Goal: Information Seeking & Learning: Learn about a topic

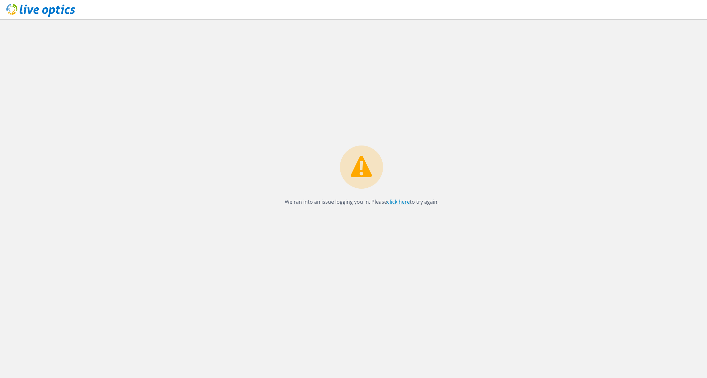
click at [396, 202] on link "click here" at bounding box center [398, 201] width 23 height 7
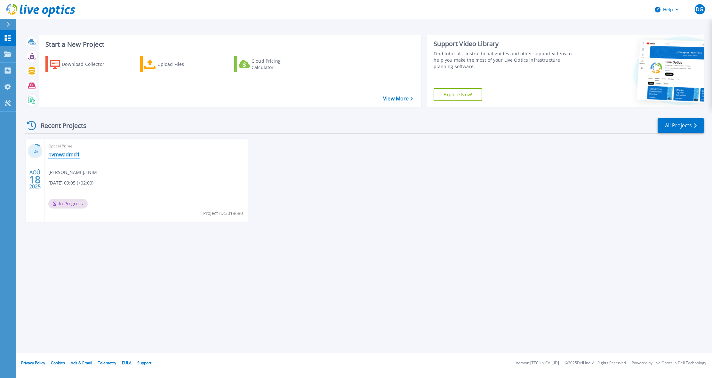
click at [66, 155] on link "pvmwadmd1" at bounding box center [63, 154] width 31 height 6
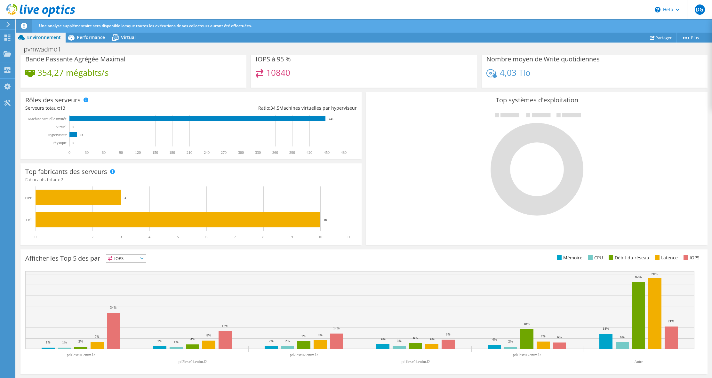
scroll to position [27, 0]
click at [91, 40] on div "Performance" at bounding box center [88, 37] width 44 height 10
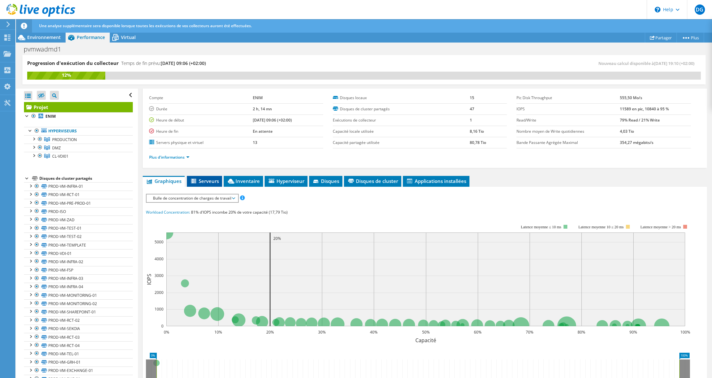
click at [209, 177] on li "Serveurs" at bounding box center [204, 181] width 35 height 11
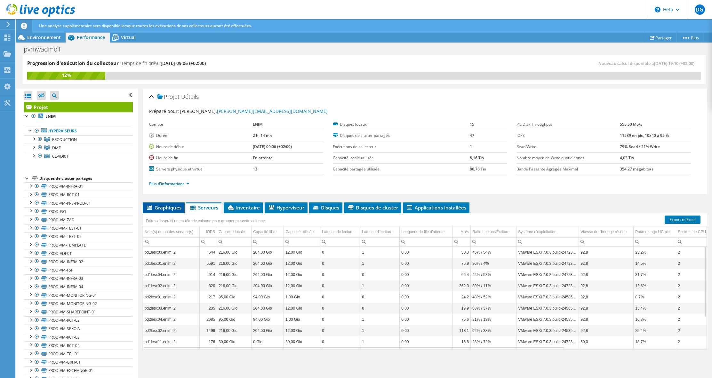
click at [171, 208] on span "Graphiques" at bounding box center [164, 208] width 36 height 6
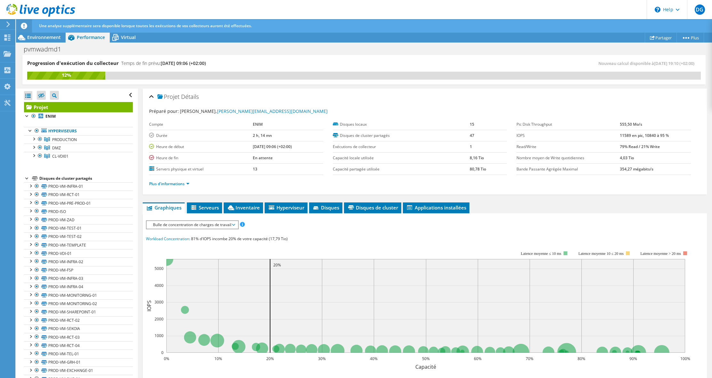
click at [177, 226] on span "Bulle de concentration de charges de travail" at bounding box center [192, 225] width 85 height 8
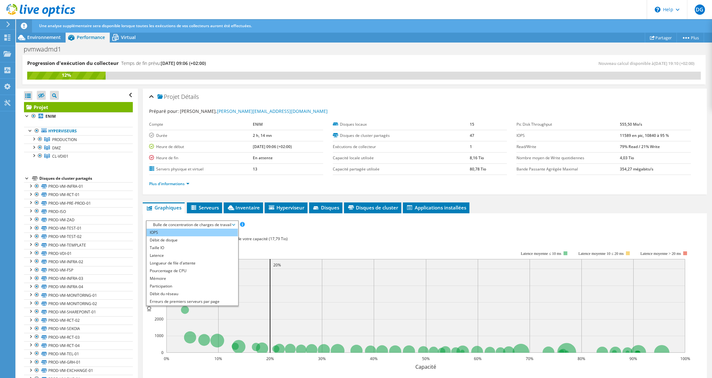
click at [176, 234] on li "IOPS" at bounding box center [192, 233] width 91 height 8
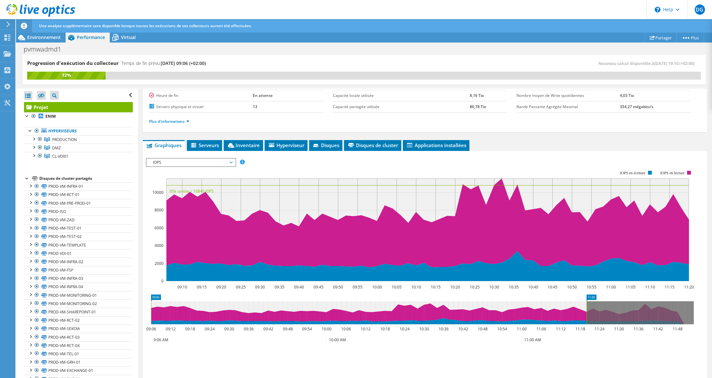
scroll to position [64, 0]
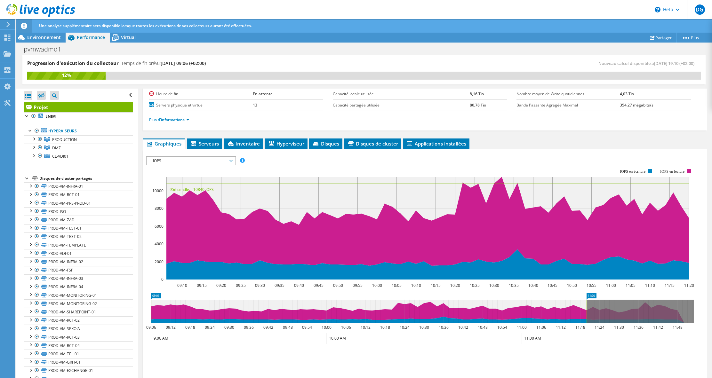
click at [196, 164] on span "IOPS" at bounding box center [191, 161] width 82 height 8
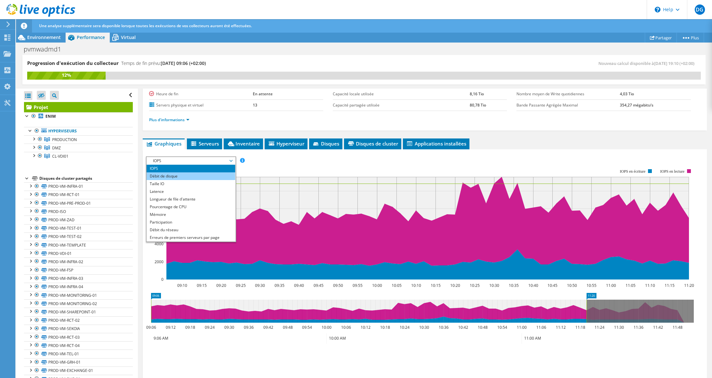
click at [183, 175] on li "Débit de disque" at bounding box center [191, 177] width 89 height 8
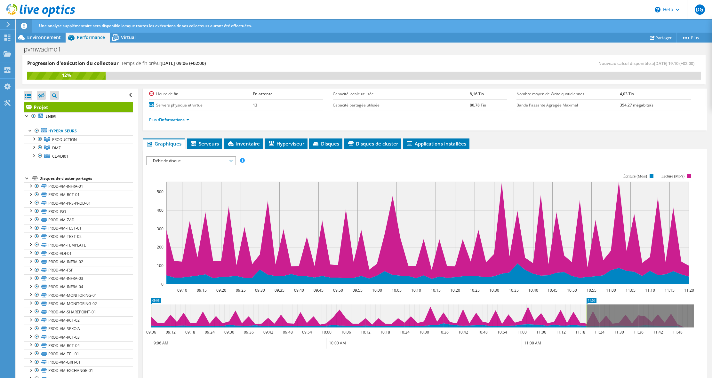
click at [180, 160] on span "Débit de disque" at bounding box center [191, 161] width 82 height 8
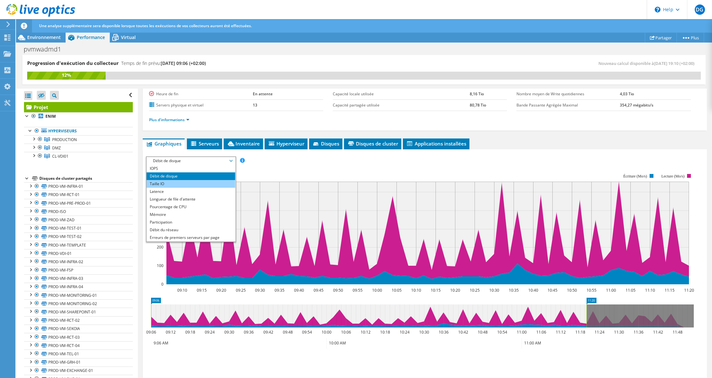
click at [167, 182] on li "Taille IO" at bounding box center [191, 184] width 89 height 8
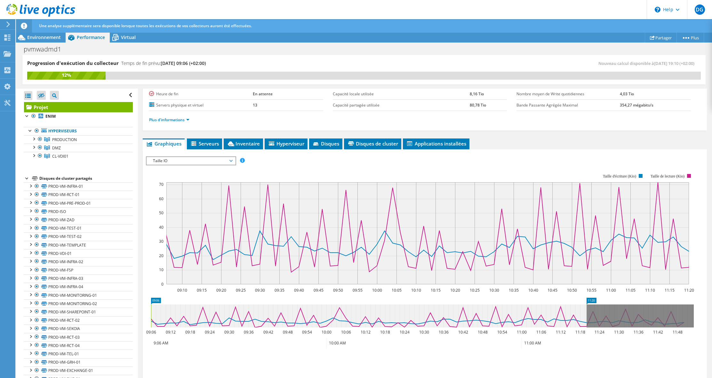
click at [174, 159] on span "Taille IO" at bounding box center [191, 161] width 82 height 8
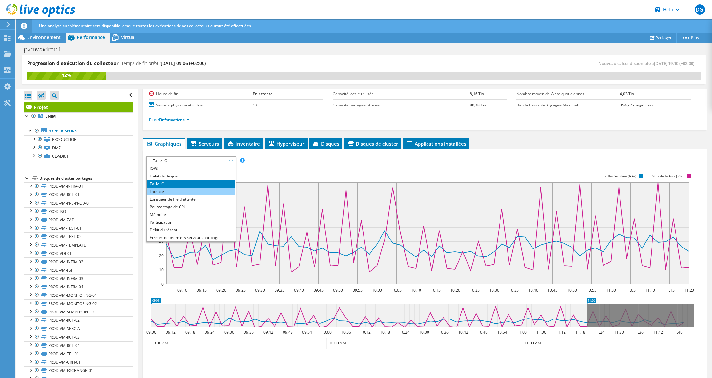
click at [172, 188] on li "Latence" at bounding box center [191, 192] width 89 height 8
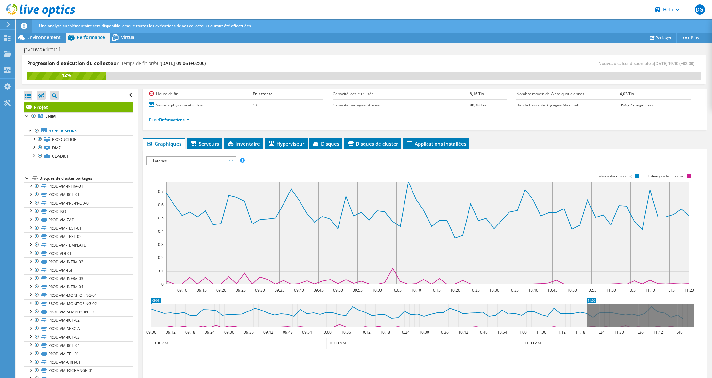
click at [176, 161] on span "Latence" at bounding box center [191, 161] width 82 height 8
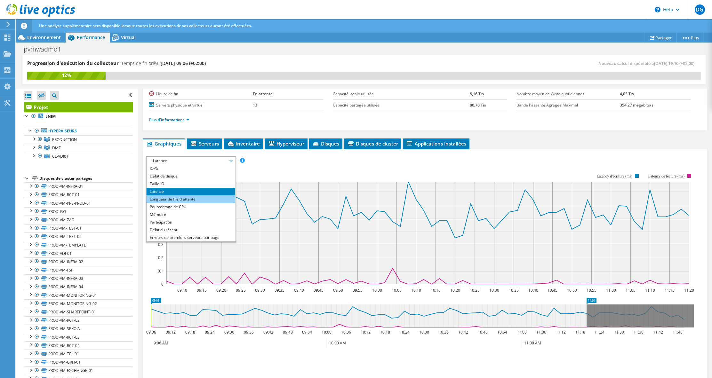
click at [197, 196] on li "Longueur de file d'attente" at bounding box center [191, 200] width 89 height 8
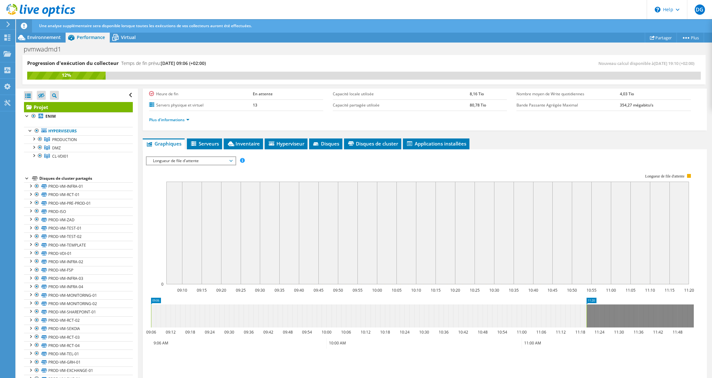
click at [189, 162] on span "Longueur de file d'attente" at bounding box center [191, 161] width 82 height 8
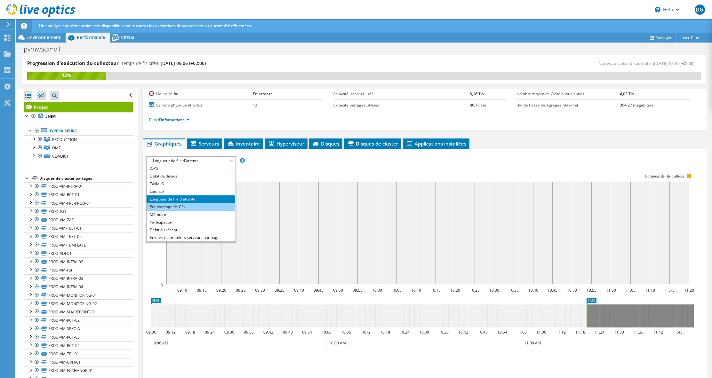
click at [181, 207] on li "Pourcentage de CPU" at bounding box center [191, 207] width 89 height 8
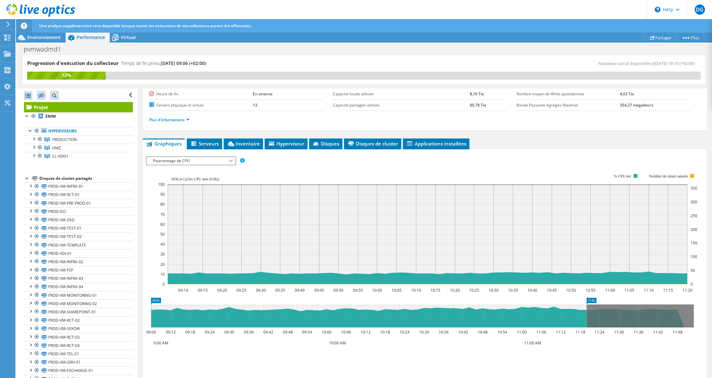
click at [183, 160] on span "Pourcentage de CPU" at bounding box center [191, 161] width 82 height 8
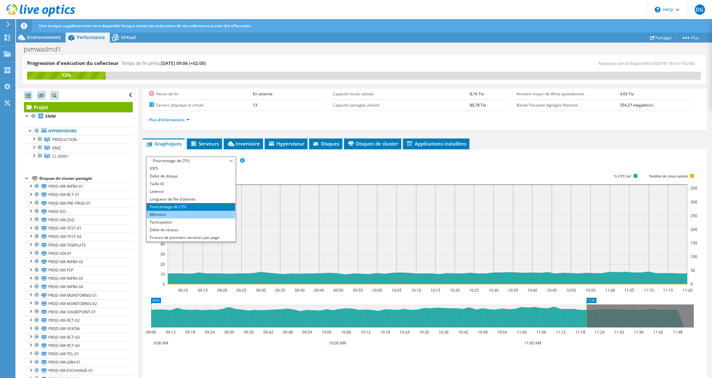
scroll to position [23, 0]
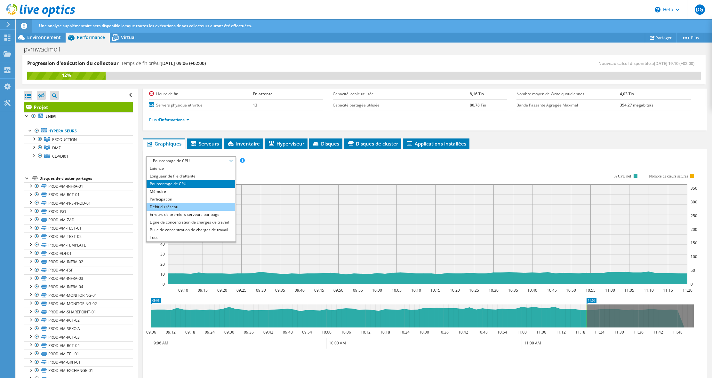
click at [189, 206] on li "Débit du réseau" at bounding box center [191, 207] width 89 height 8
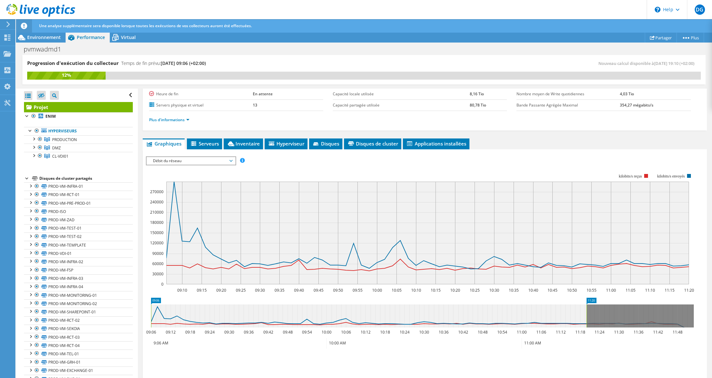
click at [188, 164] on span "Débit du réseau" at bounding box center [191, 161] width 82 height 8
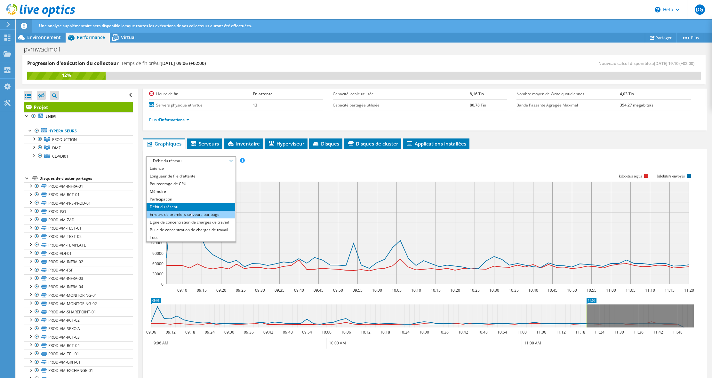
drag, startPoint x: 191, startPoint y: 215, endPoint x: 192, endPoint y: 208, distance: 7.4
click at [191, 215] on li "Erreurs de premiers serveurs par page" at bounding box center [191, 215] width 89 height 8
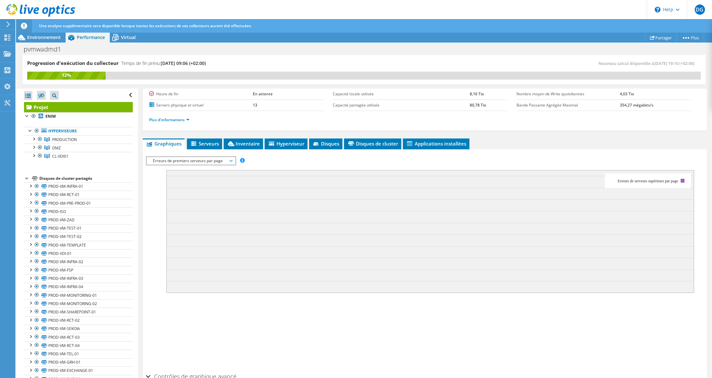
click at [196, 162] on span "Erreurs de premiers serveurs par page" at bounding box center [191, 161] width 82 height 8
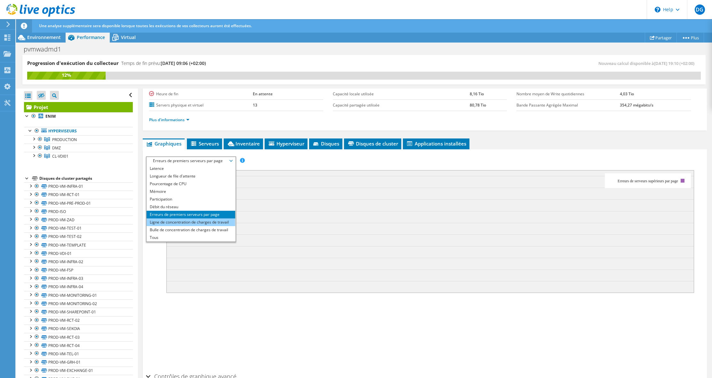
click at [182, 223] on li "Ligne de concentration de charges de travail" at bounding box center [191, 223] width 89 height 8
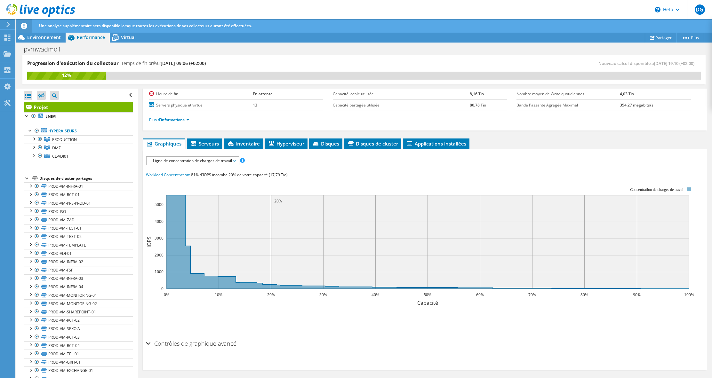
click at [188, 163] on span "Ligne de concentration de charges de travail" at bounding box center [192, 161] width 85 height 8
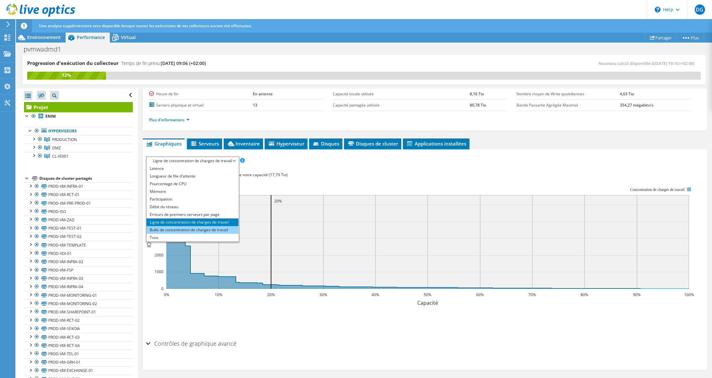
click at [176, 228] on li "Bulle de concentration de charges de travail" at bounding box center [193, 230] width 92 height 8
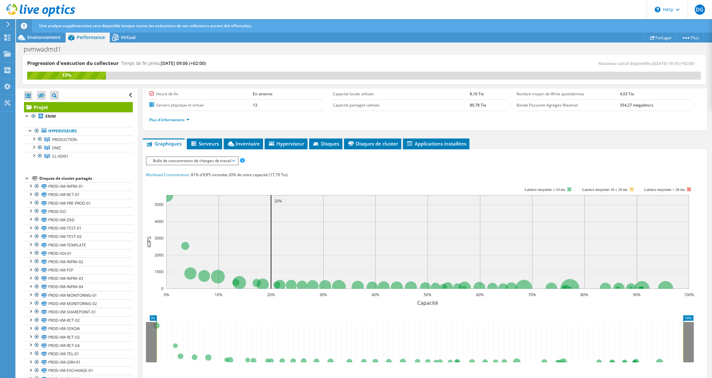
click at [214, 162] on span "Bulle de concentration de charges de travail" at bounding box center [192, 161] width 85 height 8
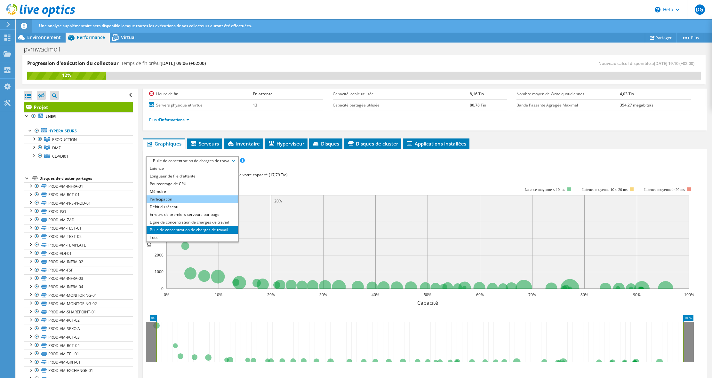
scroll to position [0, 0]
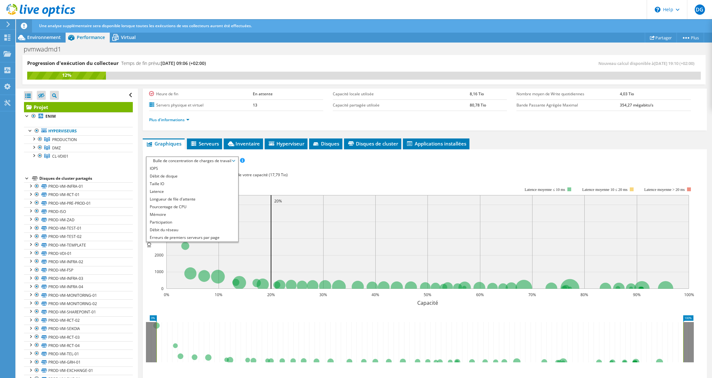
click at [182, 161] on span "Bulle de concentration de charges de travail" at bounding box center [192, 161] width 85 height 8
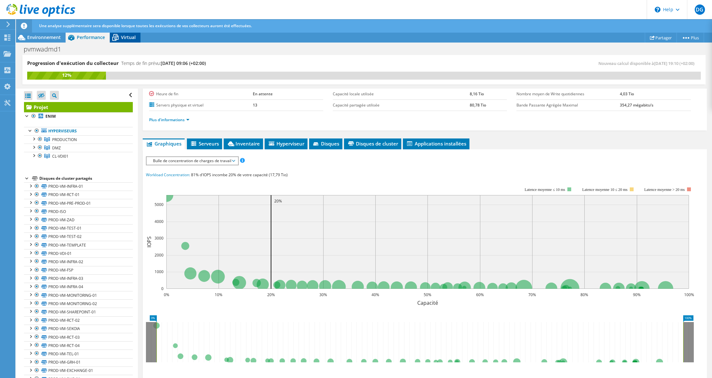
click at [124, 42] on div "Virtual" at bounding box center [125, 37] width 31 height 10
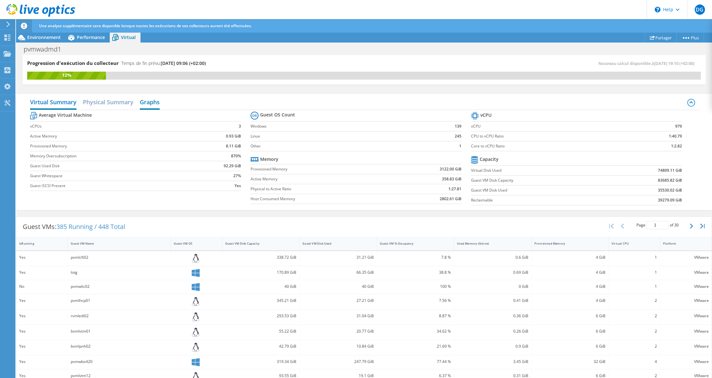
click at [148, 104] on h2 "Graphs" at bounding box center [150, 103] width 20 height 14
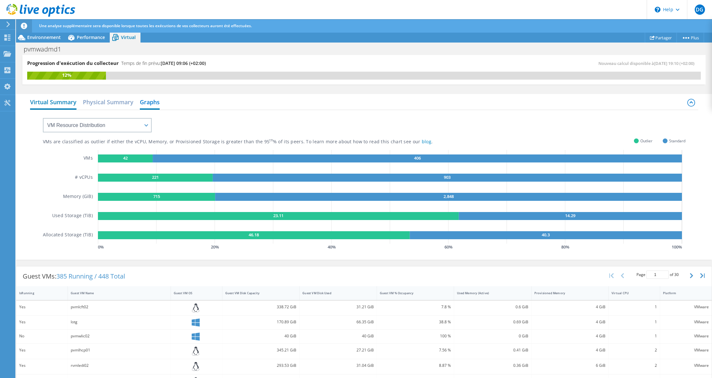
click at [71, 108] on h2 "Virtual Summary" at bounding box center [53, 103] width 46 height 14
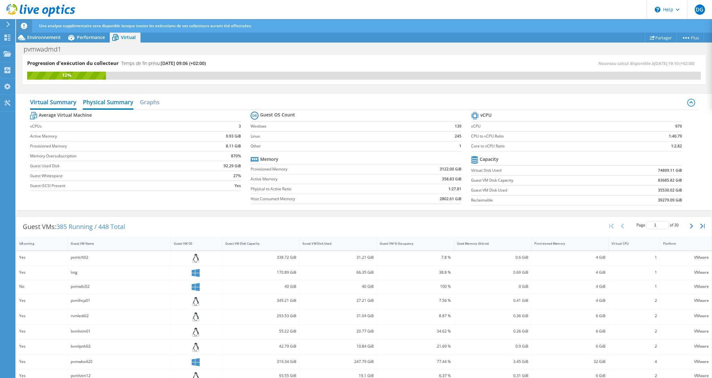
click at [111, 97] on h2 "Physical Summary" at bounding box center [108, 103] width 51 height 14
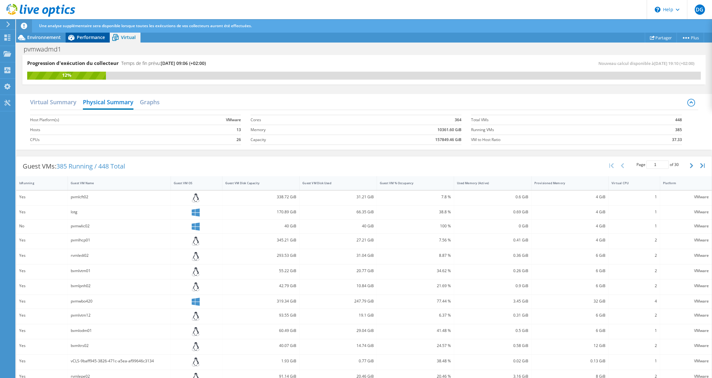
click at [85, 42] on div "Performance" at bounding box center [88, 37] width 44 height 10
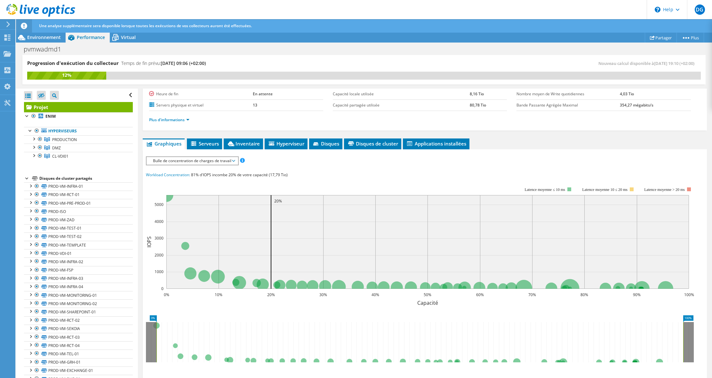
click at [166, 123] on li "Plus d'informations" at bounding box center [171, 120] width 44 height 7
click at [168, 120] on link "Plus d'informations" at bounding box center [169, 119] width 40 height 5
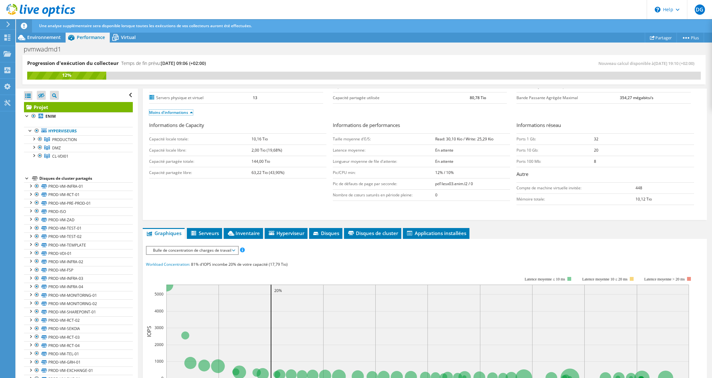
scroll to position [60, 0]
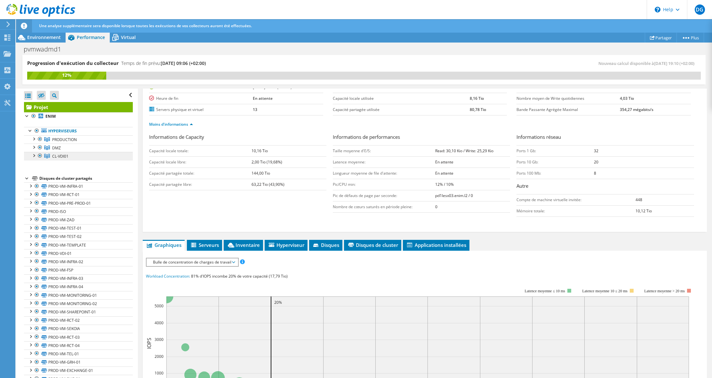
click at [53, 142] on span "CL-VDI01" at bounding box center [64, 139] width 25 height 5
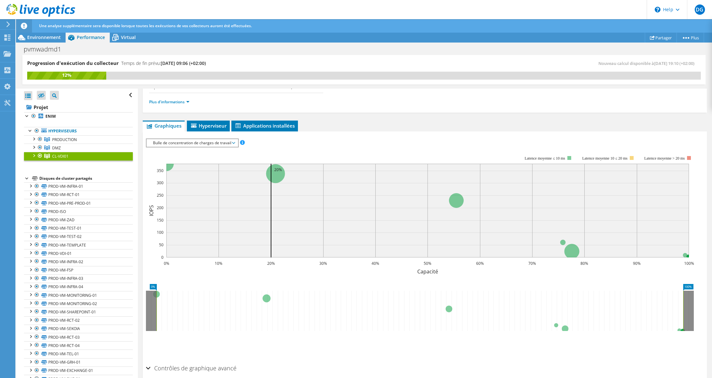
click at [91, 99] on div "Ouvrir tout Fermer tout Masquer les nœuds exclus Filtre de l'arborescence des p…" at bounding box center [78, 95] width 109 height 13
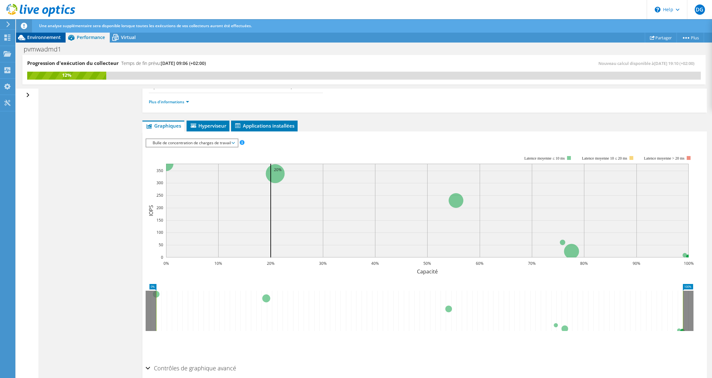
click at [50, 40] on div "Environnement" at bounding box center [41, 37] width 50 height 10
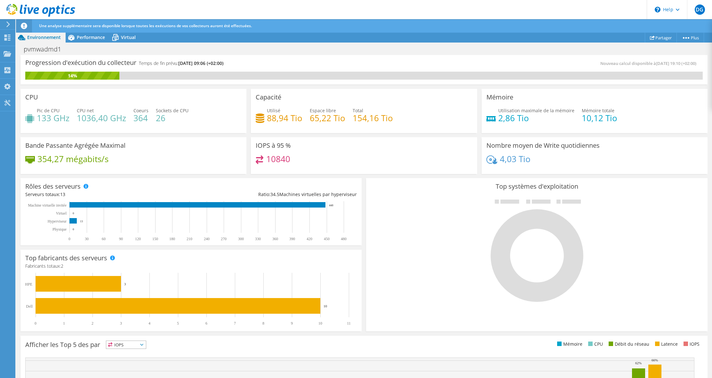
click at [478, 19] on header "DG Utilisateur final David Goasduff david.goasduff@enim.eu ENIM My Profile Log …" at bounding box center [356, 9] width 712 height 19
